Goal: Task Accomplishment & Management: Complete application form

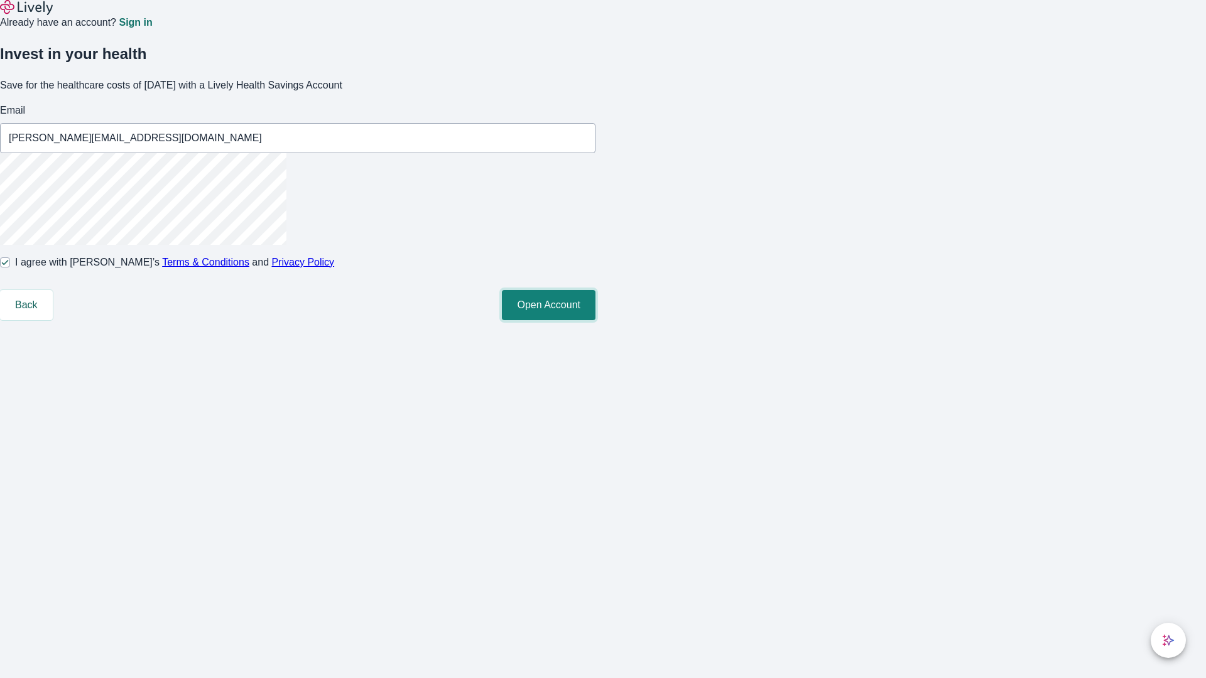
click at [595, 320] on button "Open Account" at bounding box center [549, 305] width 94 height 30
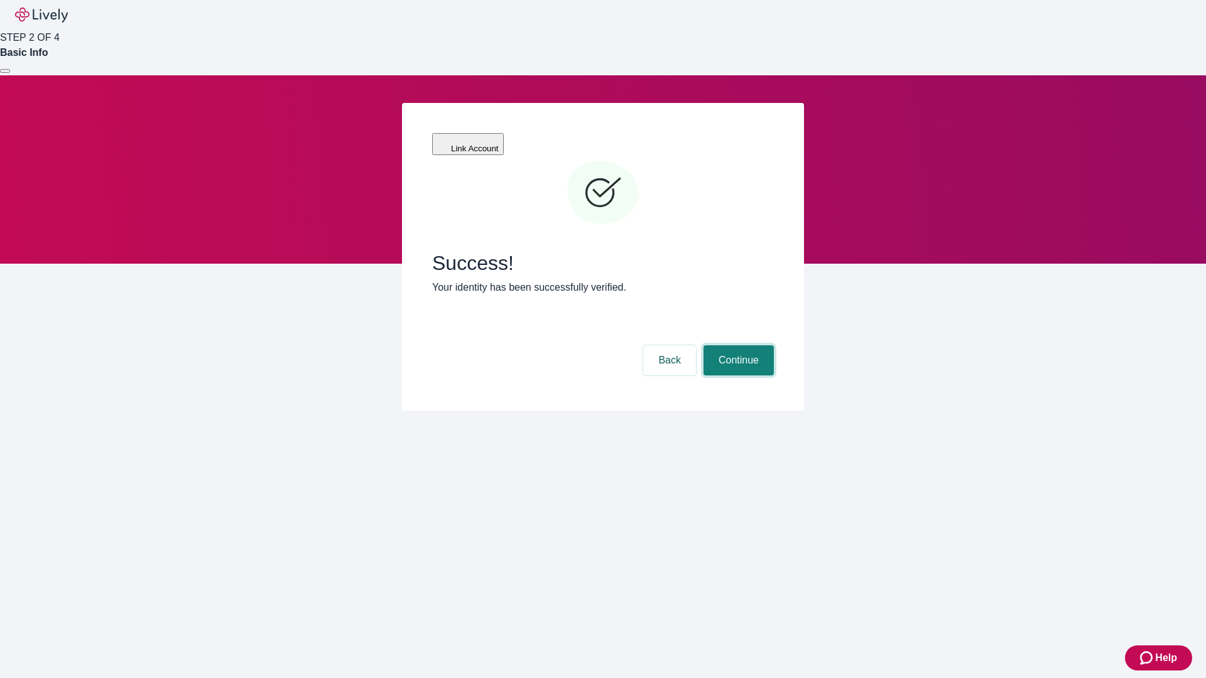
click at [736, 345] on button "Continue" at bounding box center [738, 360] width 70 height 30
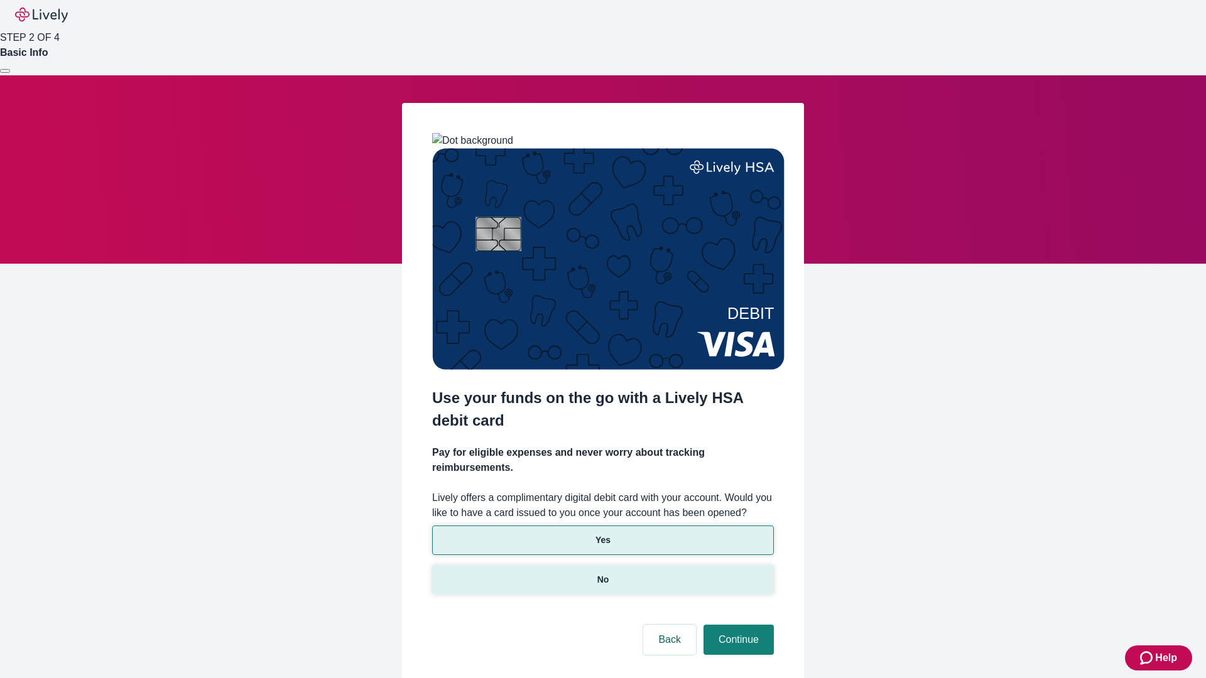
click at [602, 573] on p "No" at bounding box center [603, 579] width 12 height 13
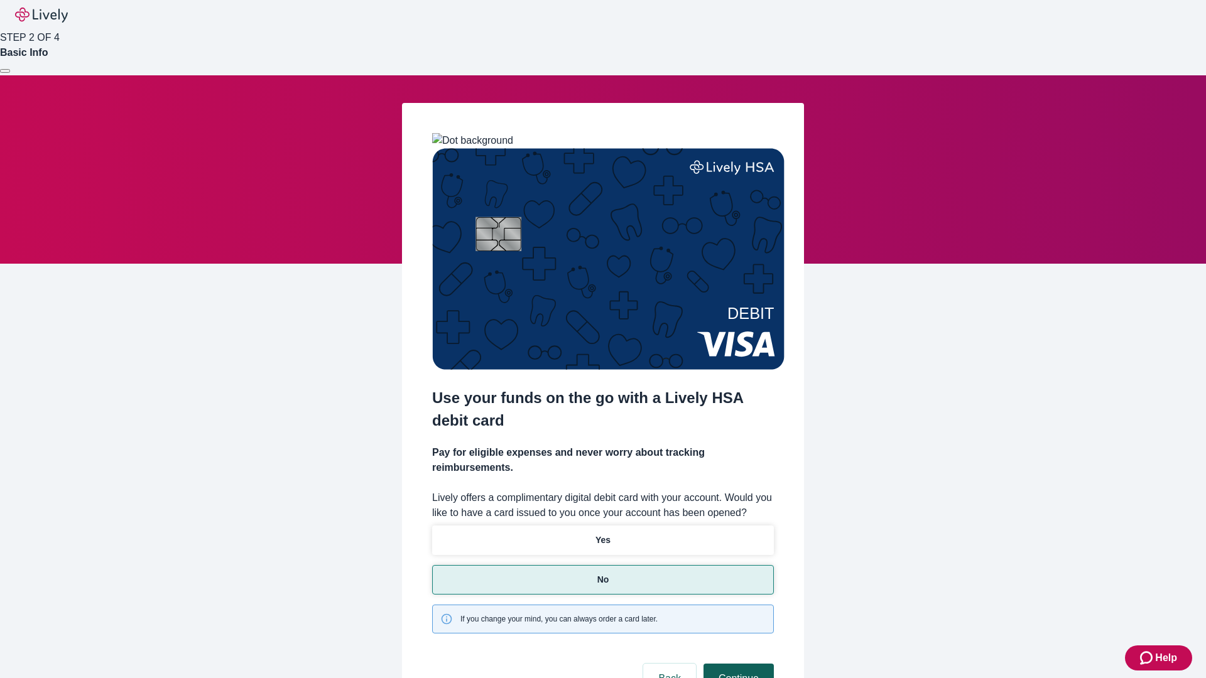
click at [736, 664] on button "Continue" at bounding box center [738, 679] width 70 height 30
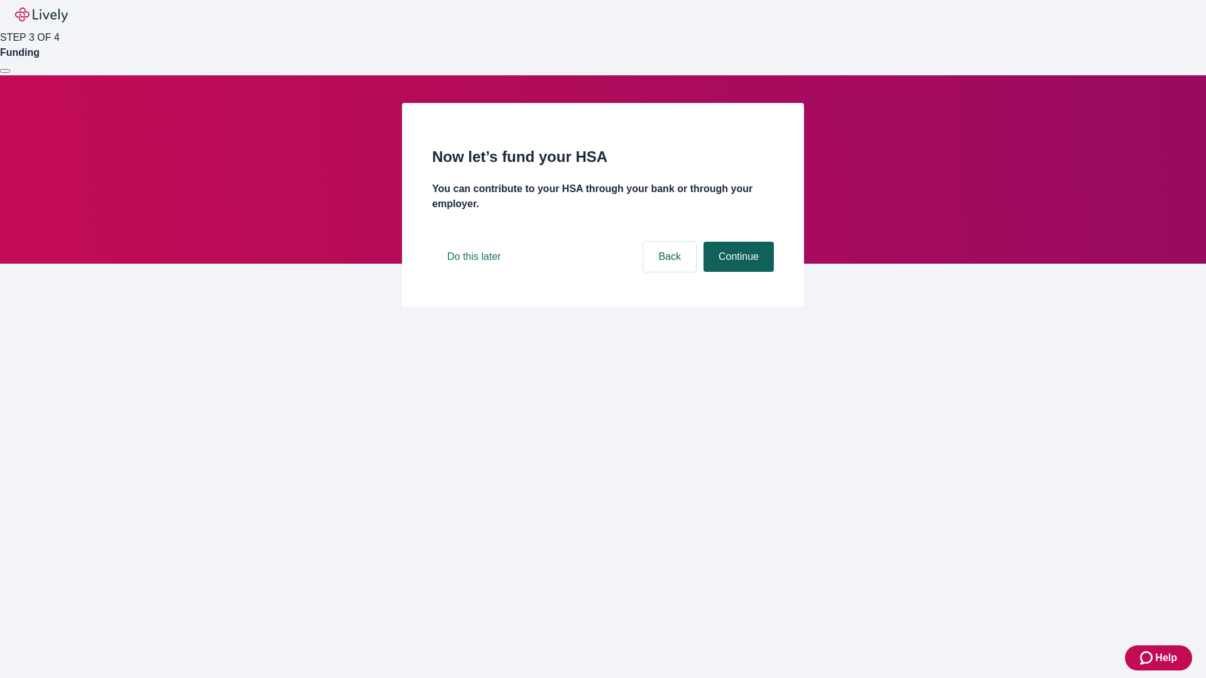
click at [736, 272] on button "Continue" at bounding box center [738, 257] width 70 height 30
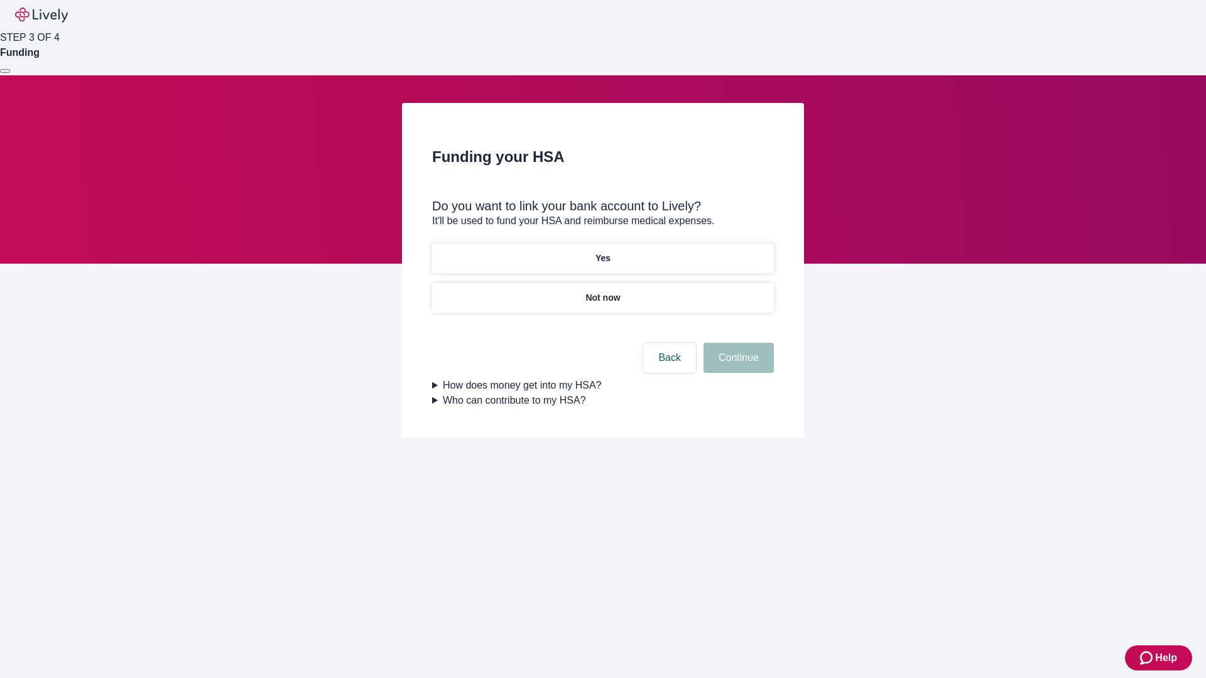
click at [602, 252] on p "Yes" at bounding box center [602, 258] width 15 height 13
click at [736, 343] on button "Continue" at bounding box center [738, 358] width 70 height 30
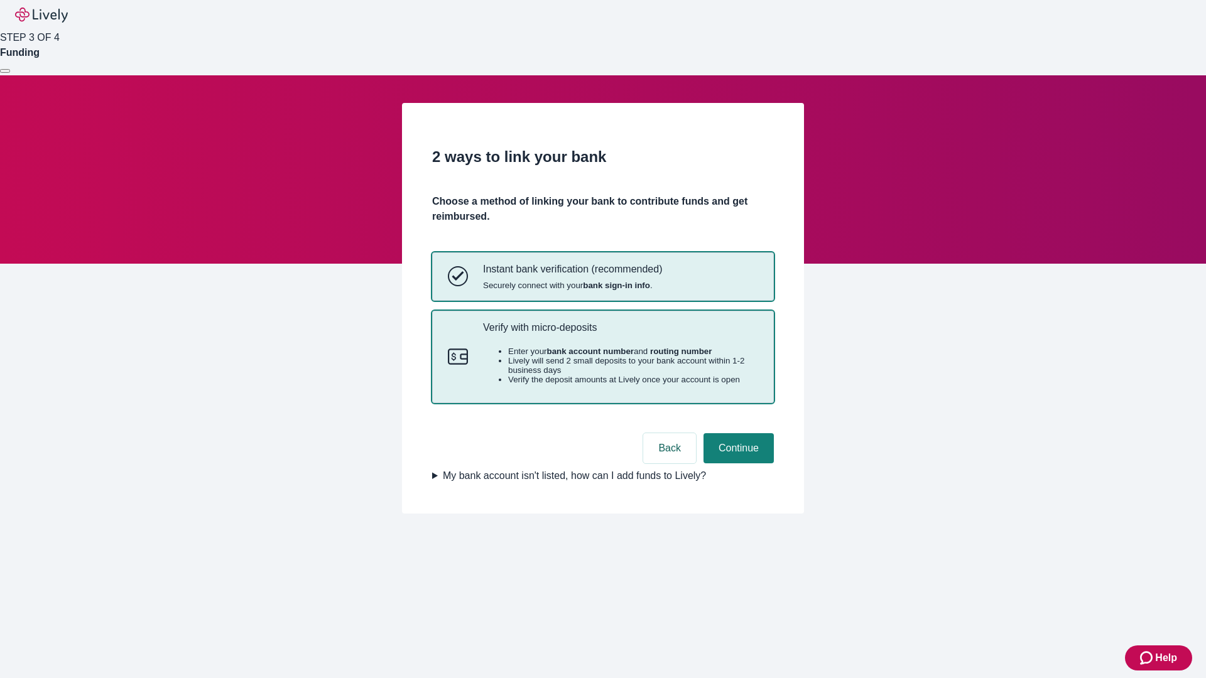
click at [620, 333] on p "Verify with micro-deposits" at bounding box center [620, 327] width 275 height 12
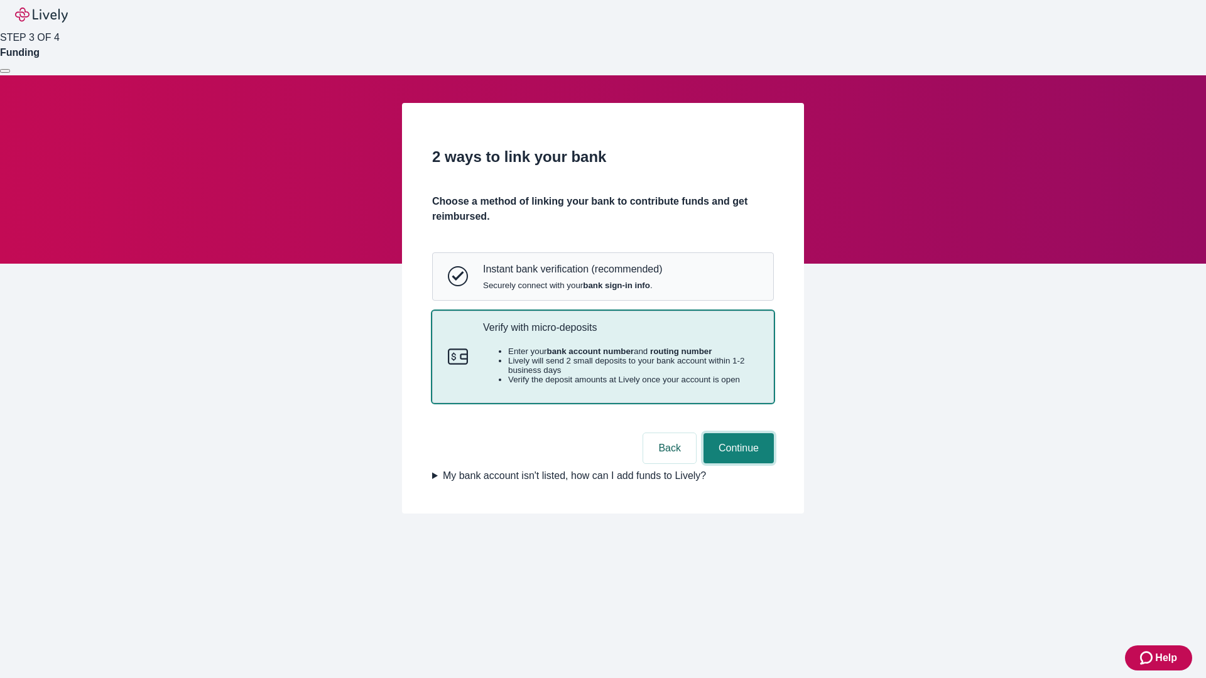
click at [736, 463] on button "Continue" at bounding box center [738, 448] width 70 height 30
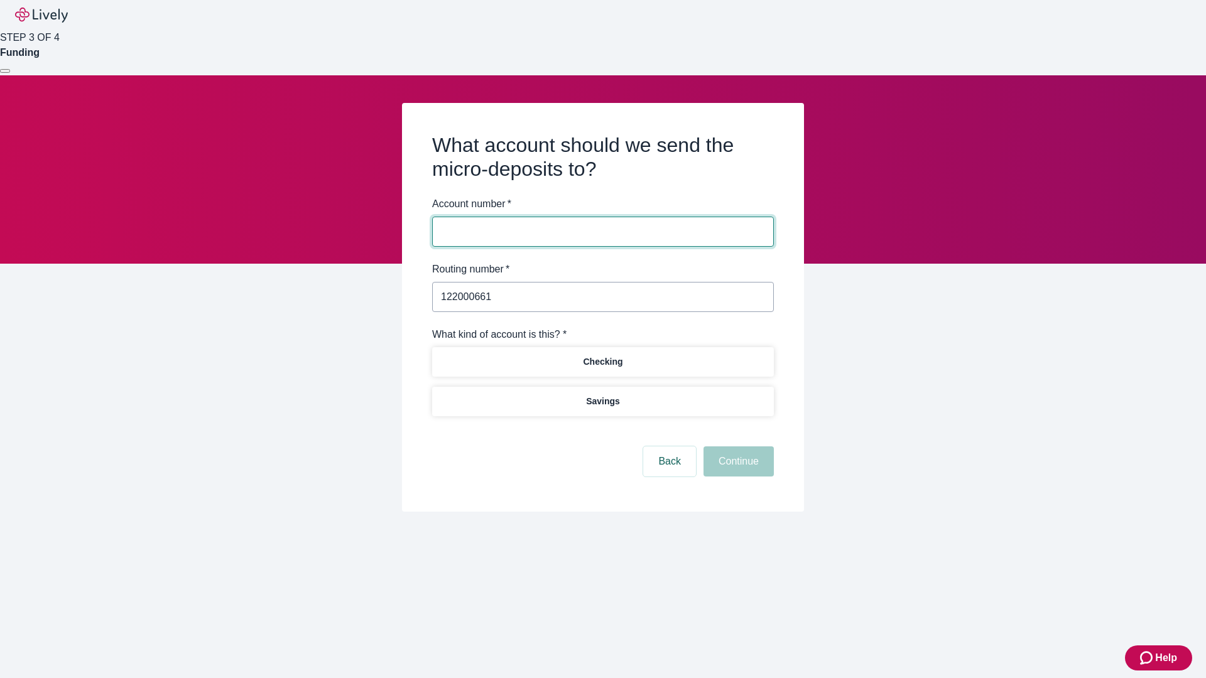
type input "122000661"
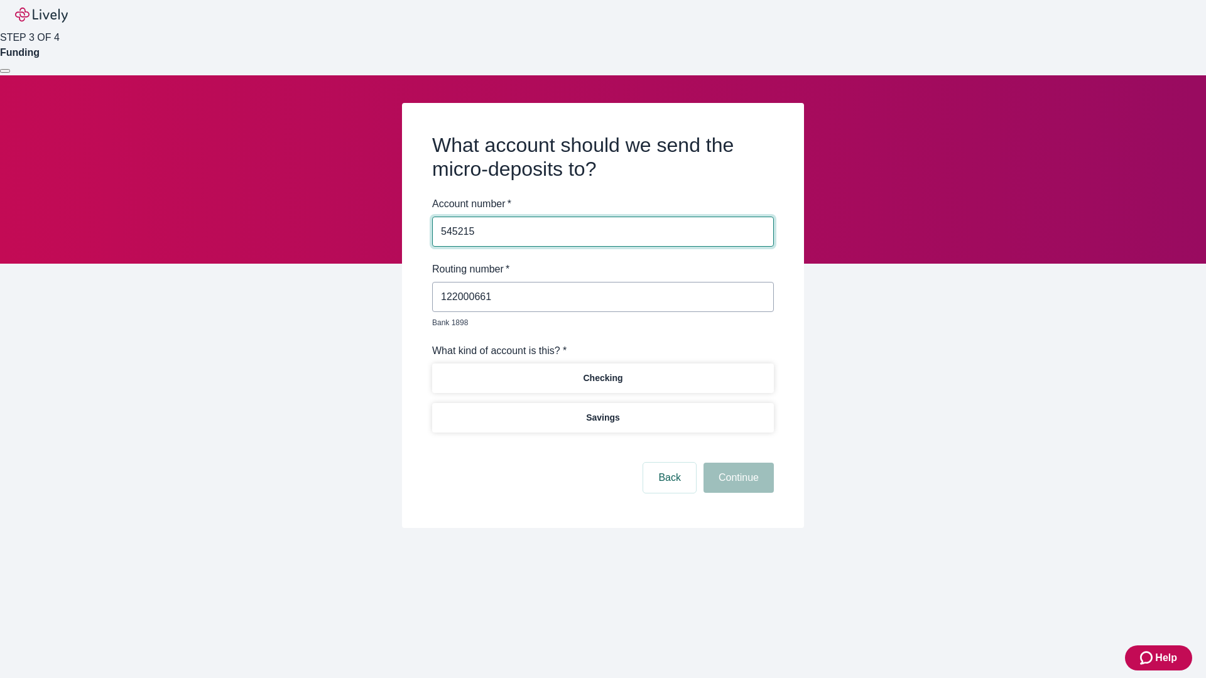
type input "545215"
click at [602, 372] on p "Checking" at bounding box center [603, 378] width 40 height 13
click at [736, 463] on button "Continue" at bounding box center [738, 478] width 70 height 30
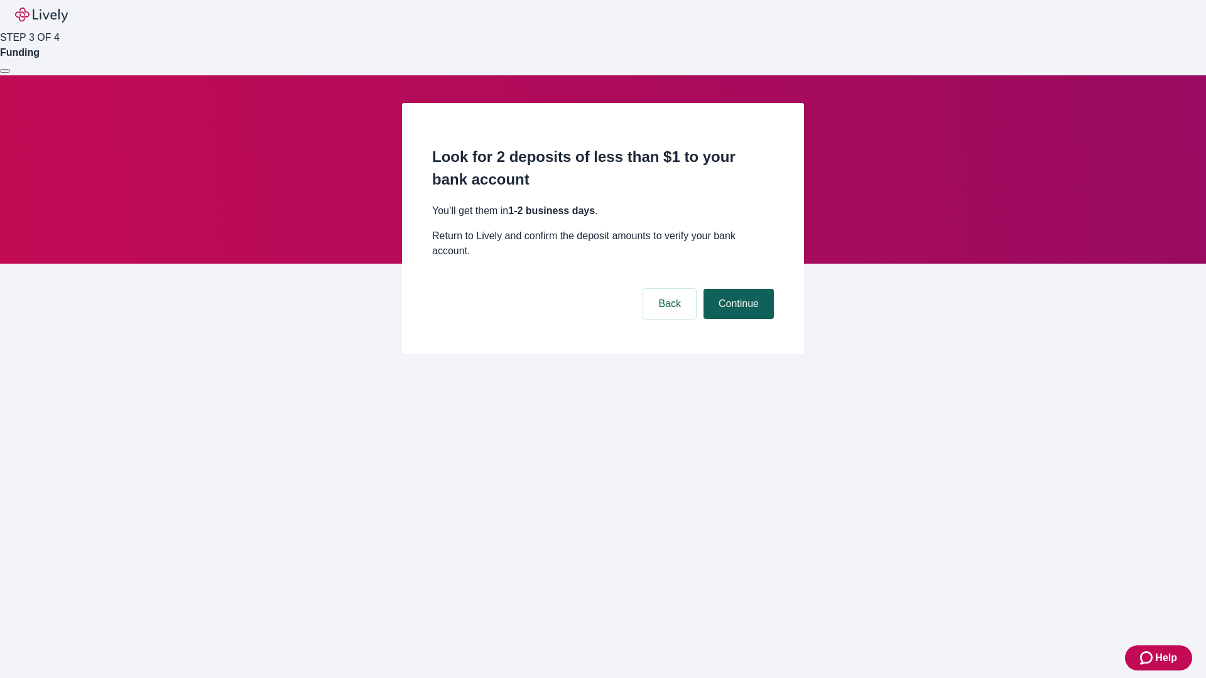
click at [736, 289] on button "Continue" at bounding box center [738, 304] width 70 height 30
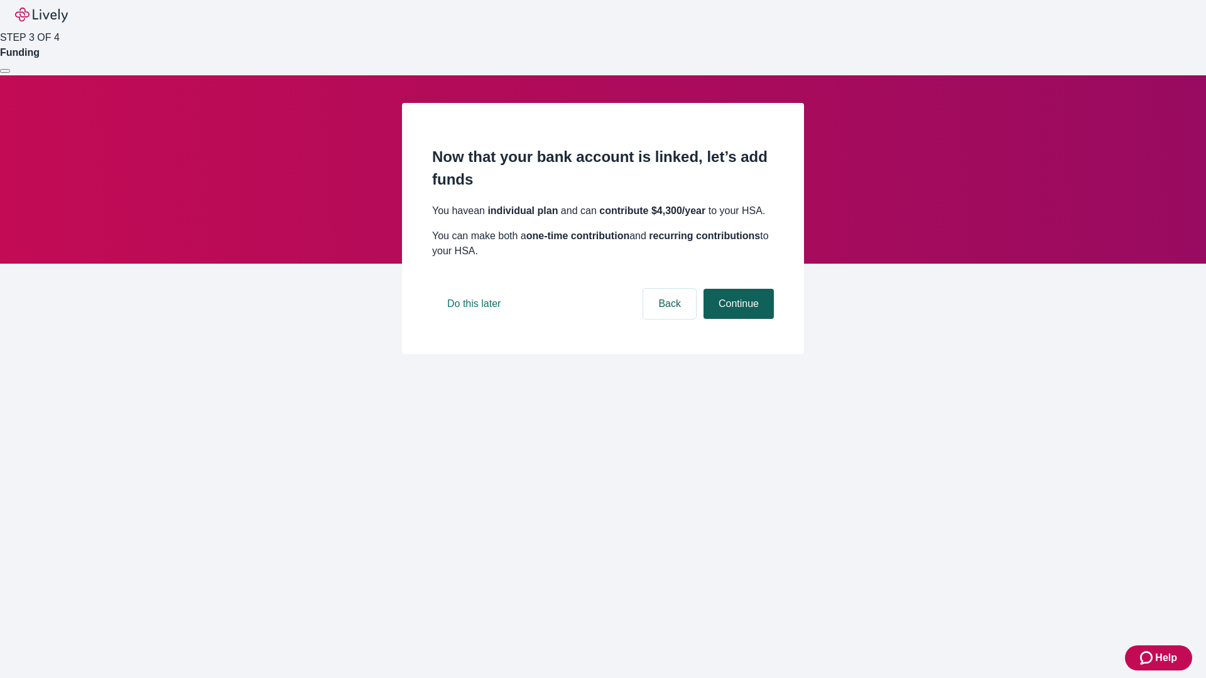
click at [736, 319] on button "Continue" at bounding box center [738, 304] width 70 height 30
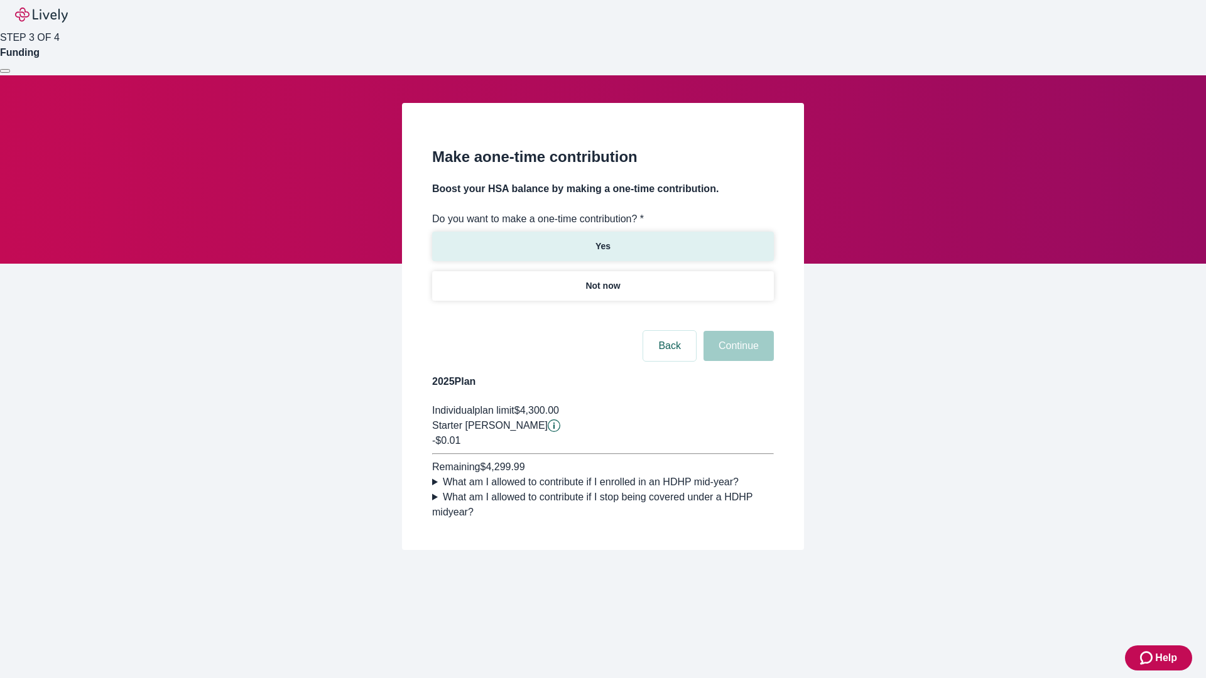
click at [602, 240] on p "Yes" at bounding box center [602, 246] width 15 height 13
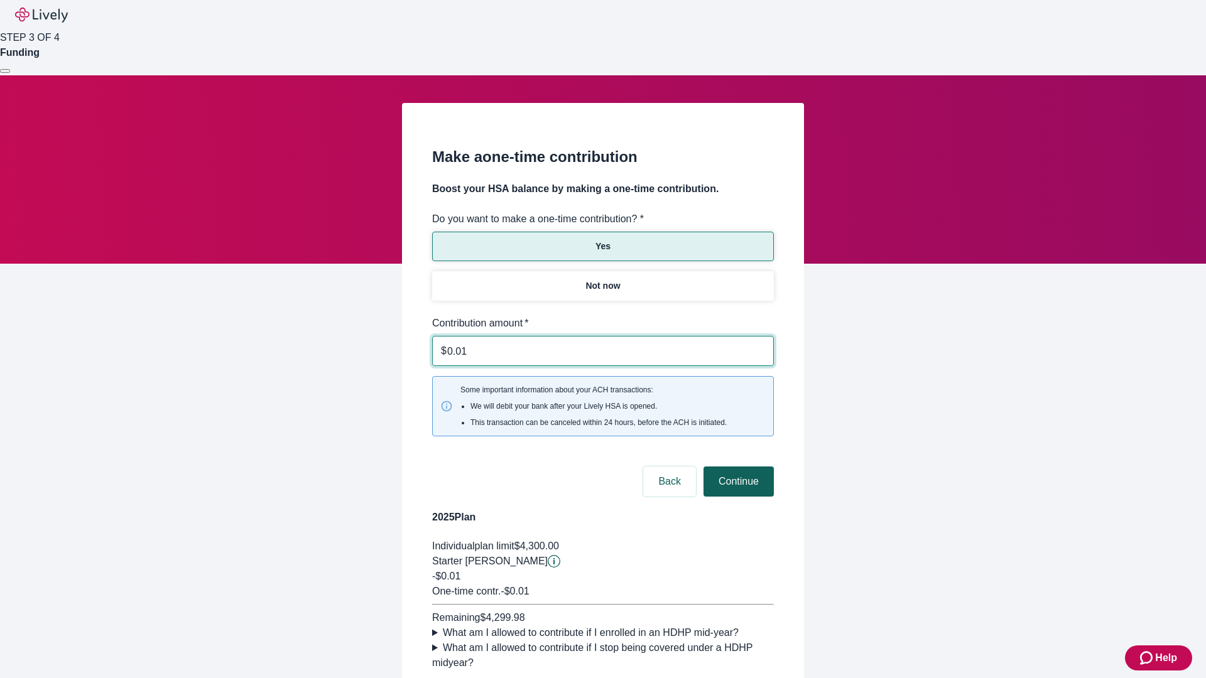
type input "0.01"
click at [736, 467] on button "Continue" at bounding box center [738, 482] width 70 height 30
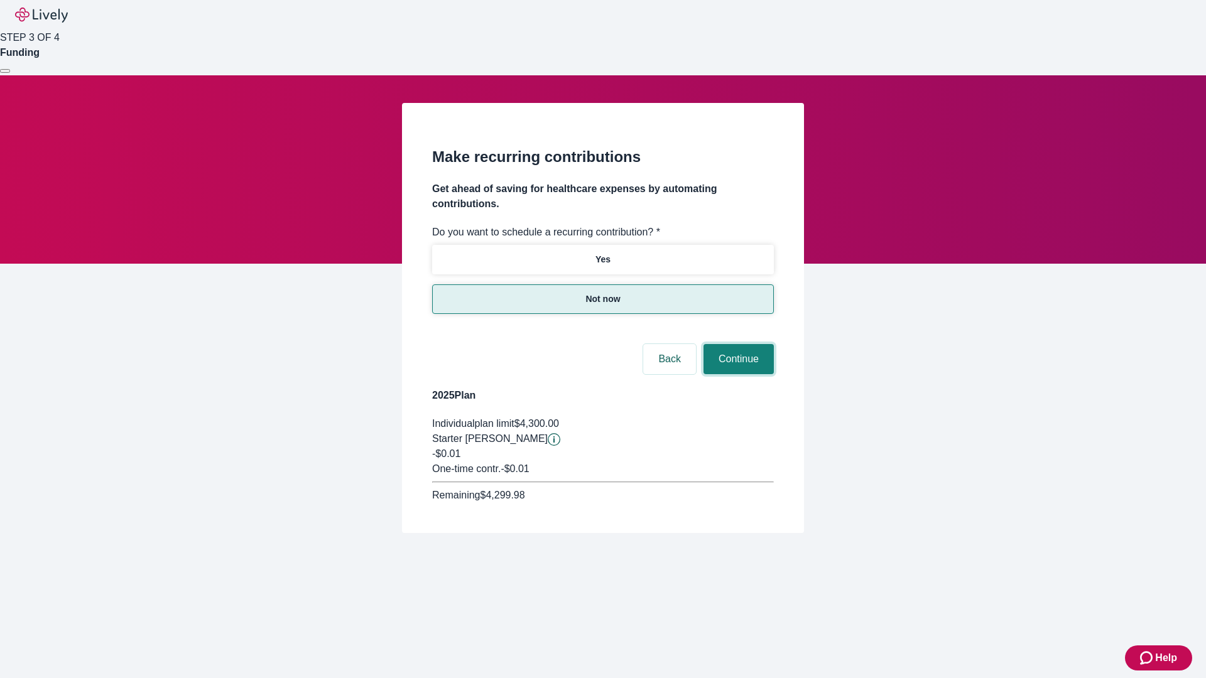
click at [736, 344] on button "Continue" at bounding box center [738, 359] width 70 height 30
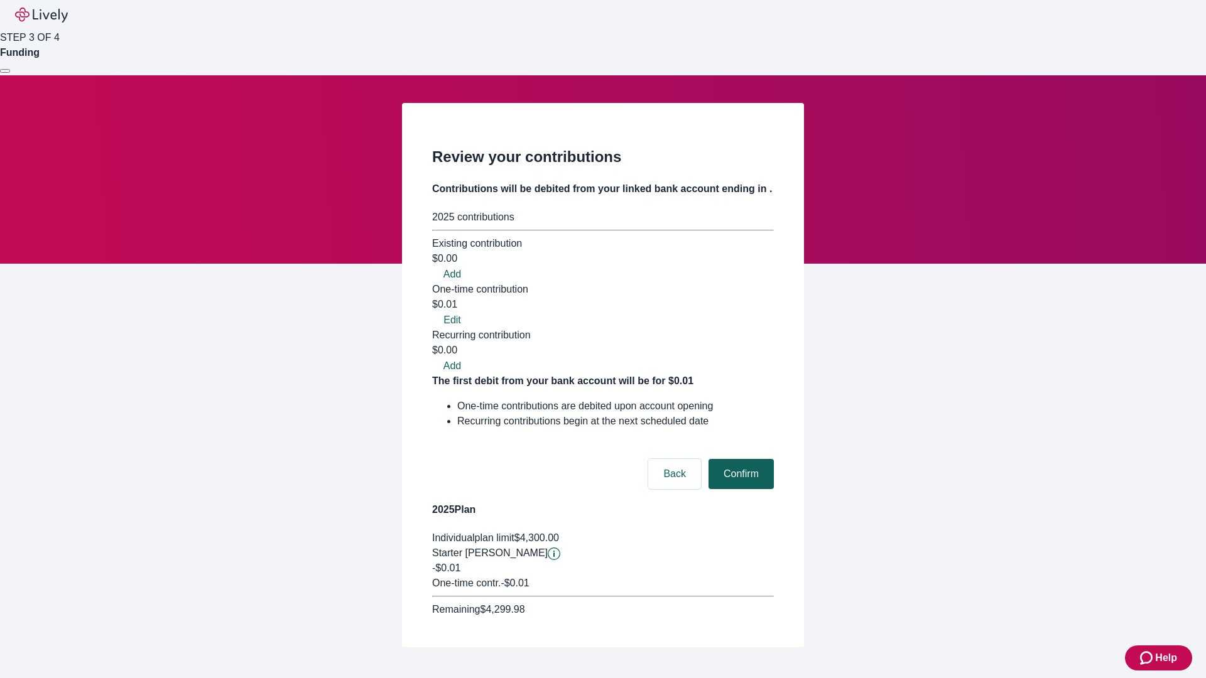
click at [739, 459] on button "Confirm" at bounding box center [740, 474] width 65 height 30
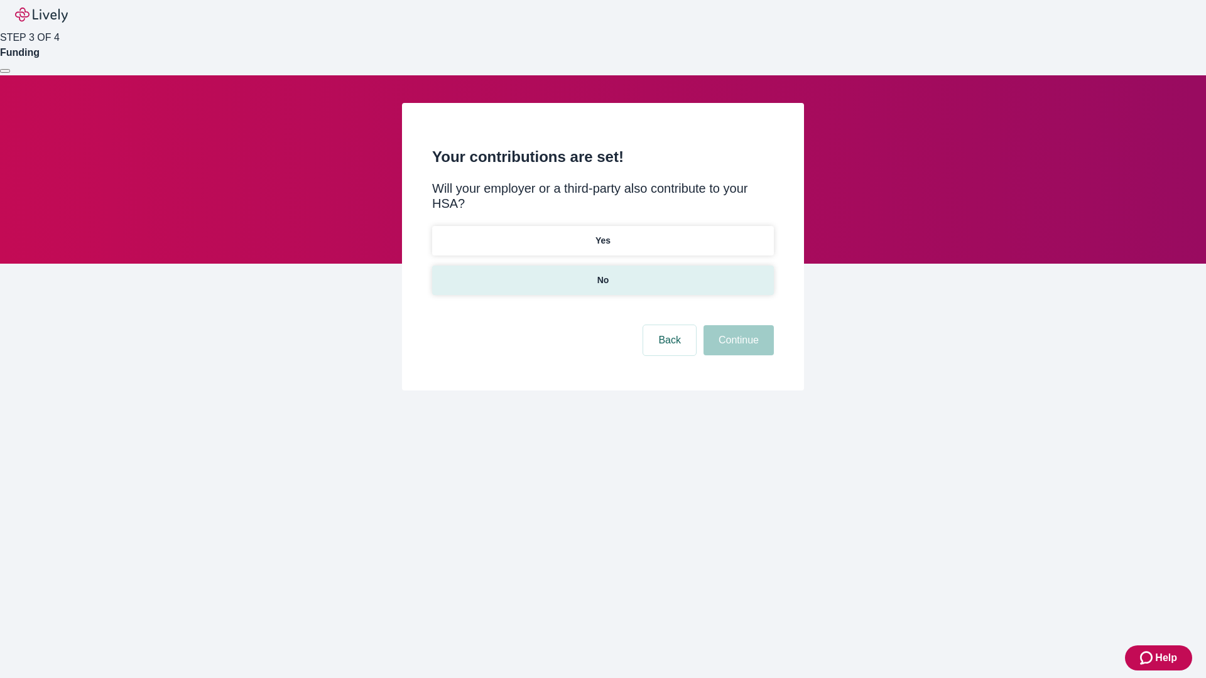
click at [602, 274] on p "No" at bounding box center [603, 280] width 12 height 13
click at [736, 325] on button "Continue" at bounding box center [738, 340] width 70 height 30
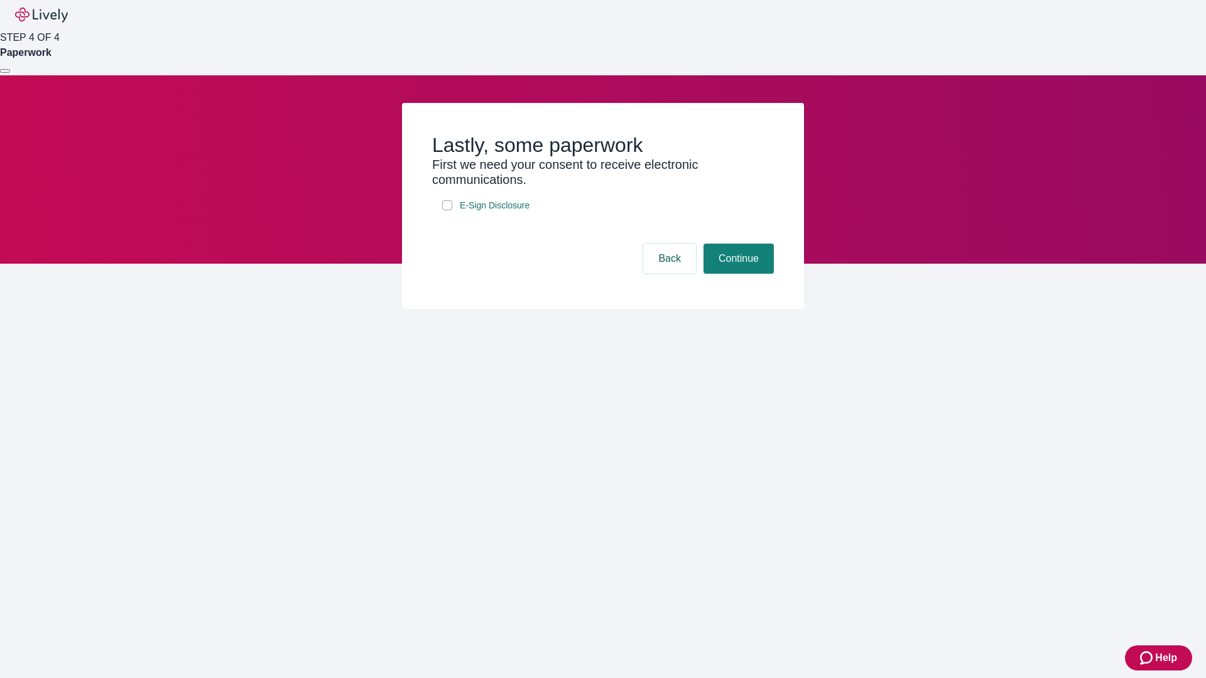
click at [447, 210] on input "E-Sign Disclosure" at bounding box center [447, 205] width 10 height 10
checkbox input "true"
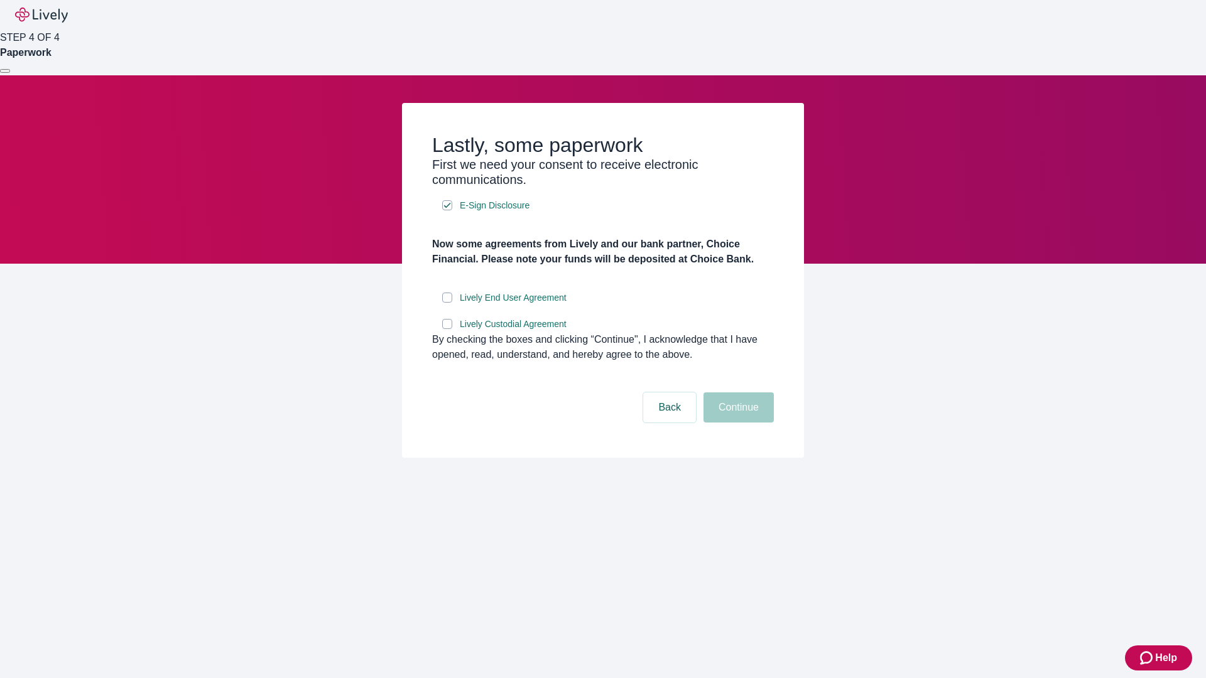
click at [447, 303] on input "Lively End User Agreement" at bounding box center [447, 298] width 10 height 10
checkbox input "true"
click at [447, 329] on input "Lively Custodial Agreement" at bounding box center [447, 324] width 10 height 10
checkbox input "true"
click at [736, 423] on button "Continue" at bounding box center [738, 407] width 70 height 30
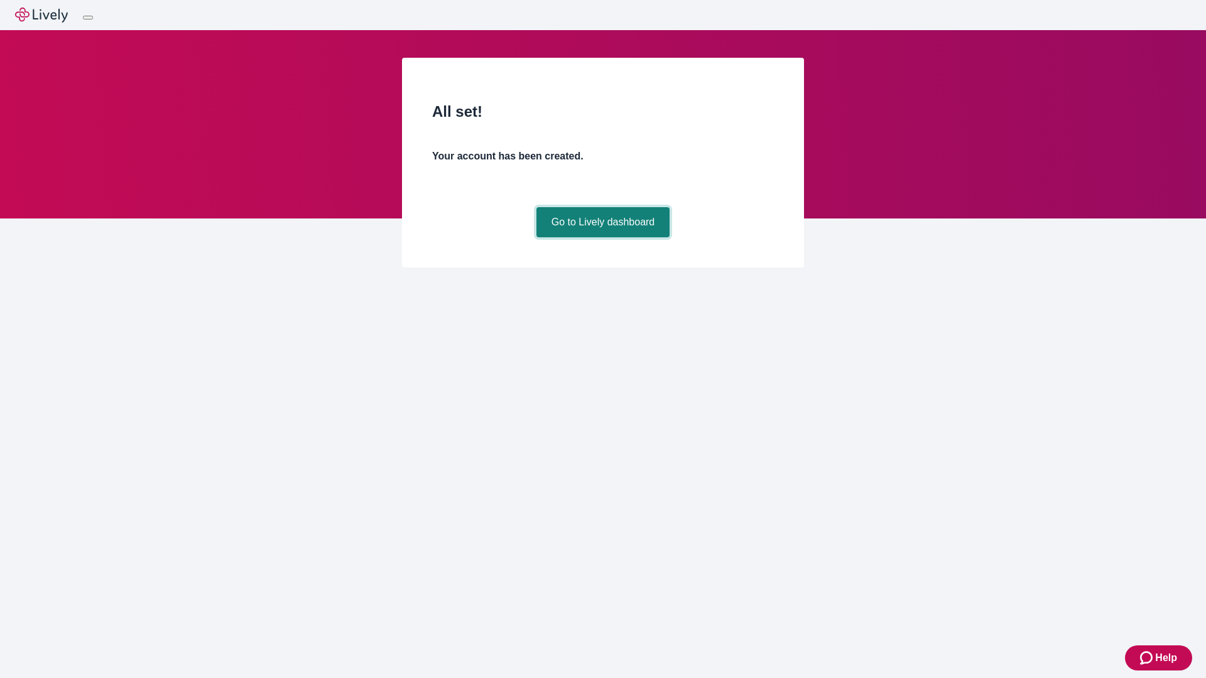
click at [602, 237] on link "Go to Lively dashboard" at bounding box center [603, 222] width 134 height 30
